Goal: Task Accomplishment & Management: Complete application form

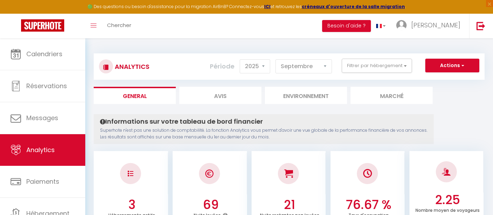
select select "2025"
select select "9"
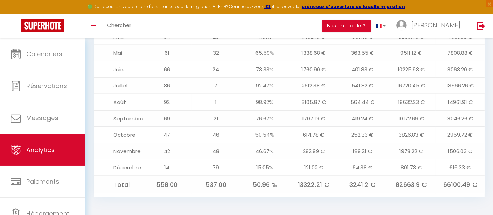
click at [160, 95] on td "92" at bounding box center [166, 102] width 49 height 16
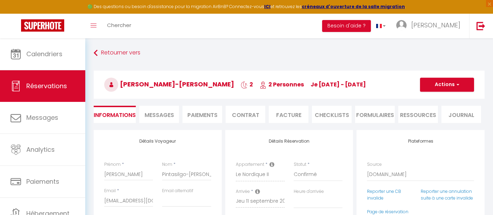
select select "58416"
select select
select select "14"
select select "2"
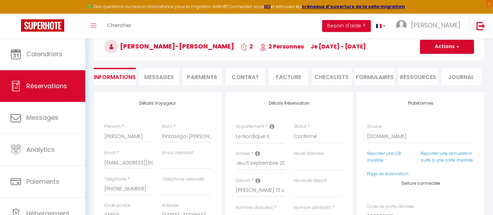
click at [218, 105] on div "Détails Voyageur Prénom * Mickael Nom * Pintasilgo-correia Email * mpinta.29710…" at bounding box center [158, 217] width 128 height 251
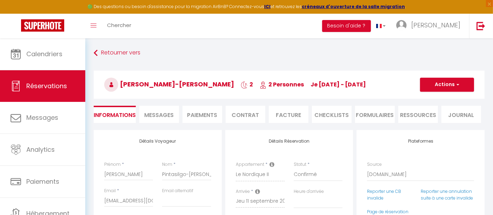
select select
checkbox input "false"
select select
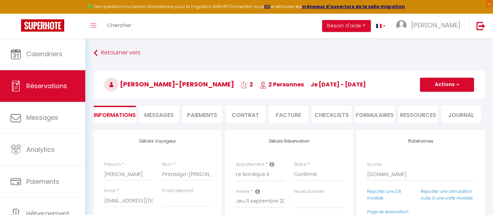
checkbox input "false"
select select
checkbox input "false"
select select
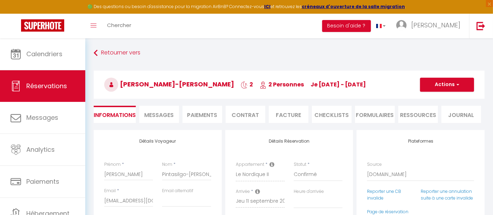
select select
checkbox input "false"
select select
checkbox input "false"
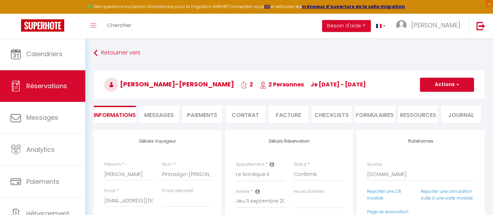
select select
checkbox input "false"
select select
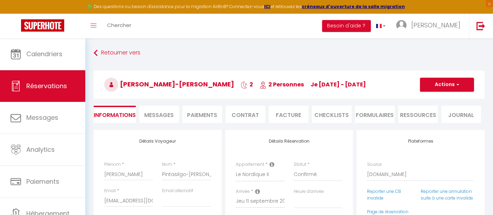
checkbox input "false"
select select
checkbox input "false"
select select
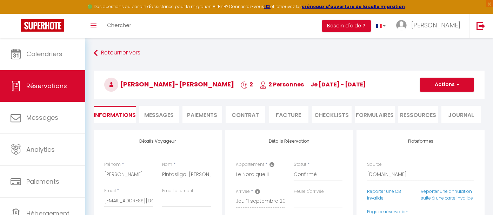
select select
checkbox input "false"
select select
checkbox input "false"
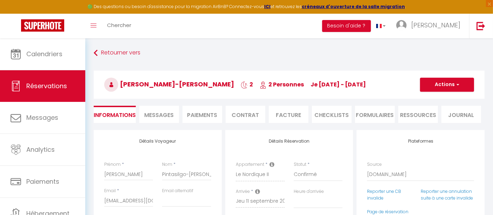
select select
checkbox input "false"
select select
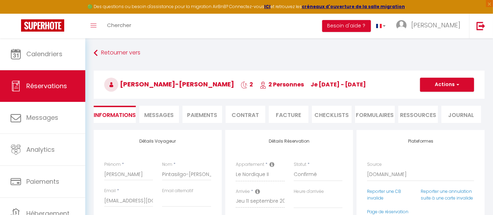
checkbox input "false"
select select
checkbox input "false"
select select
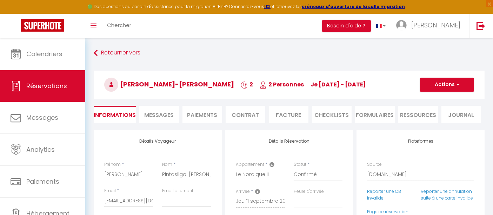
select select
checkbox input "false"
